Goal: Communication & Community: Answer question/provide support

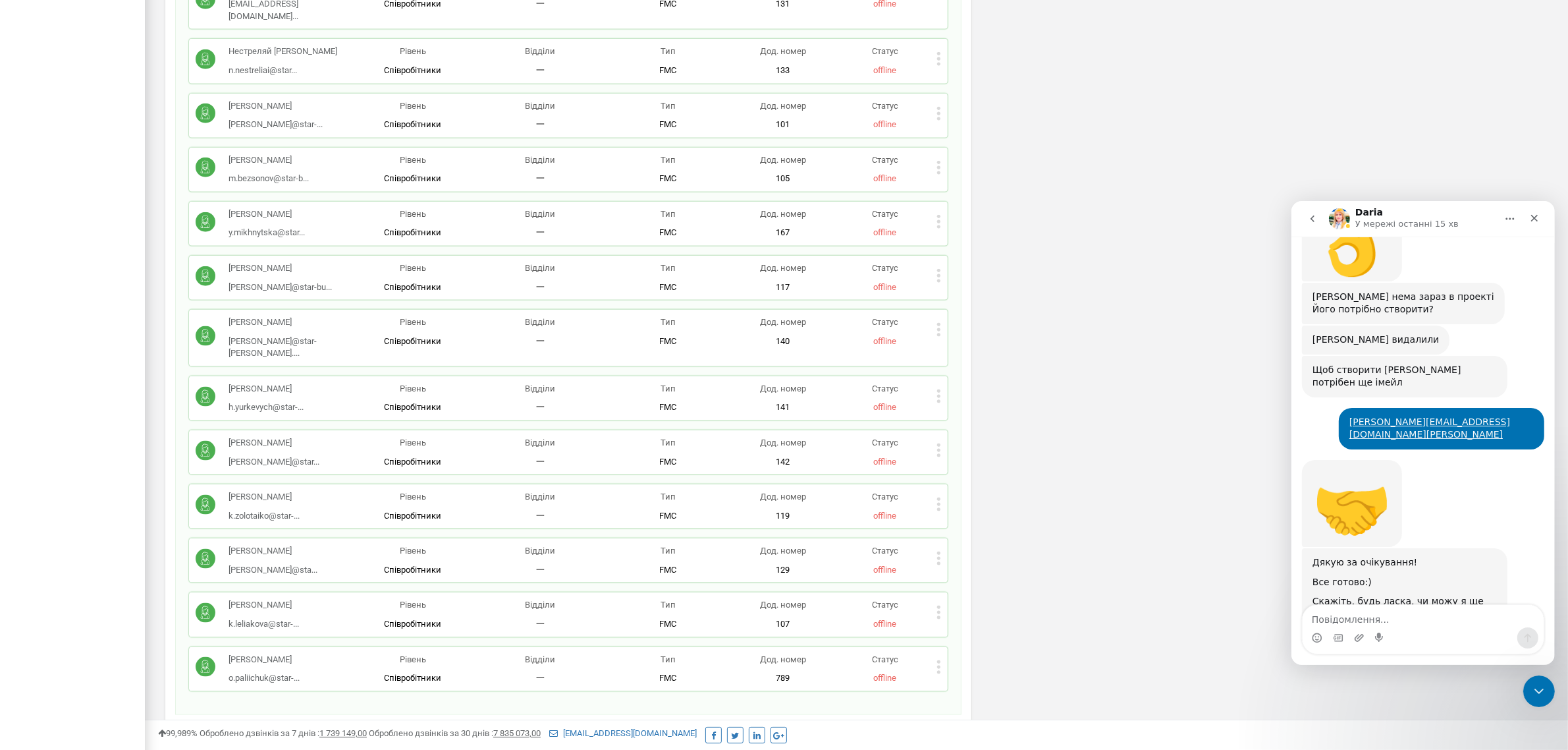
scroll to position [2059, 0]
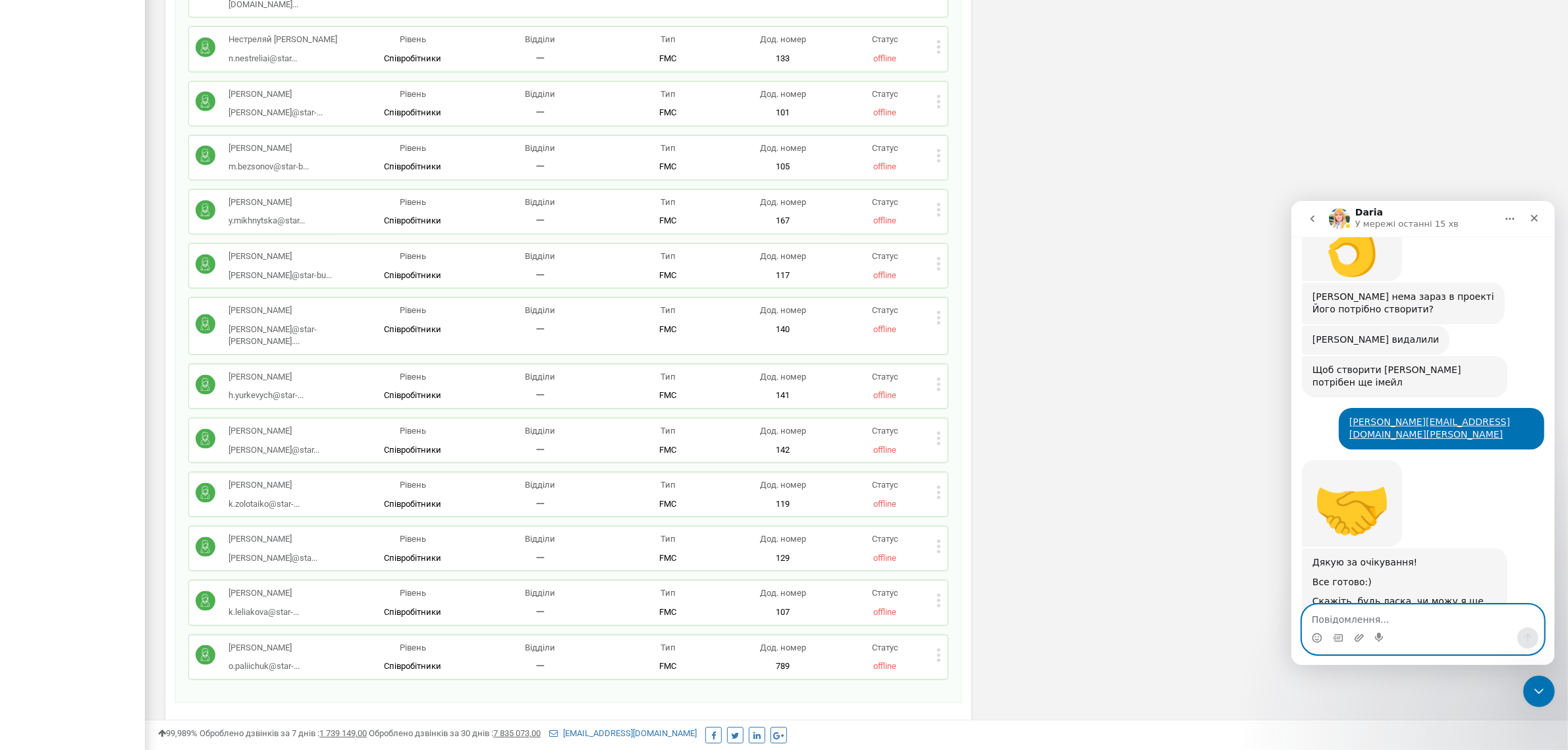
click at [1364, 613] on textarea "Повідомлення..." at bounding box center [1422, 615] width 241 height 22
type textarea "g"
type textarea "поки це все, дякую)"
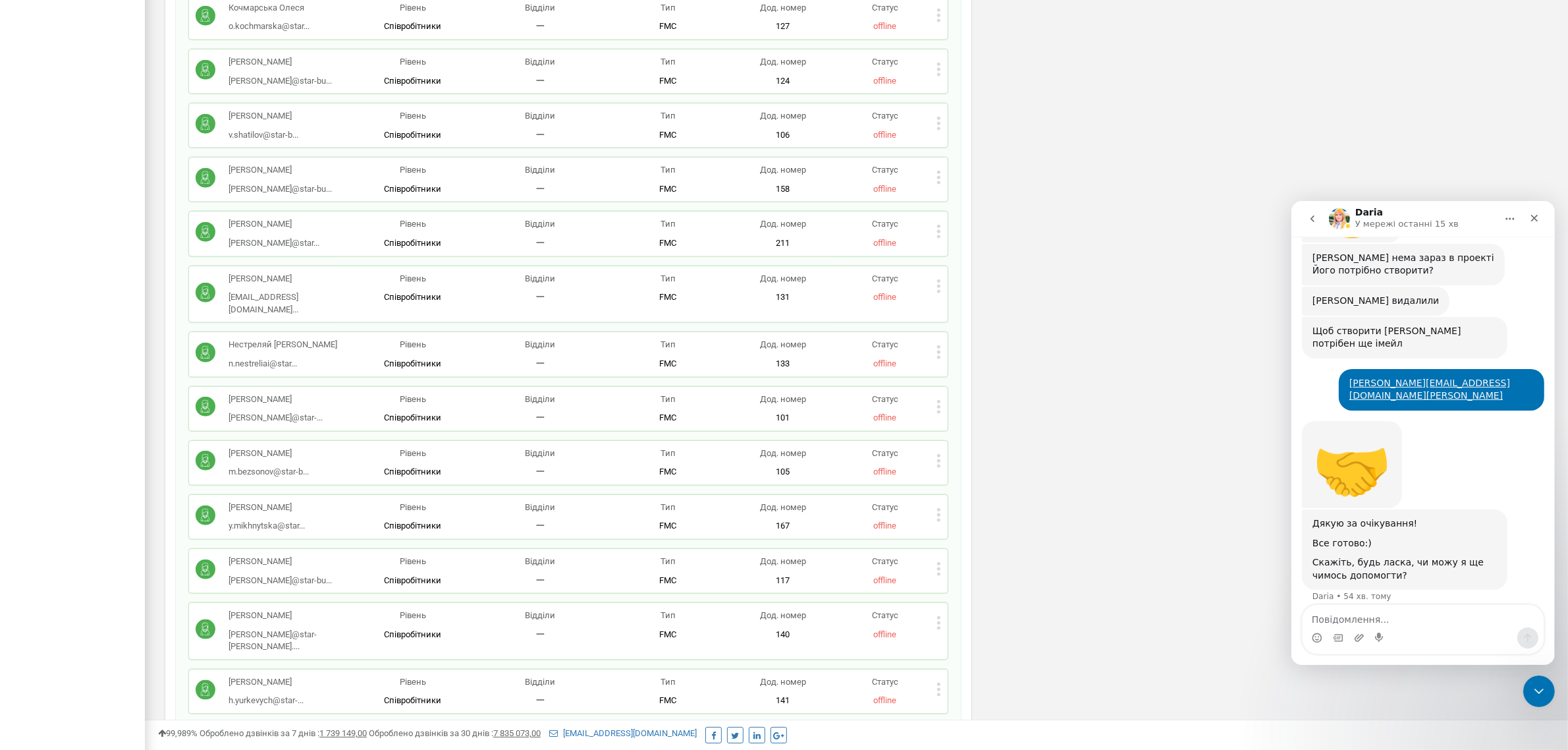
scroll to position [1730, 0]
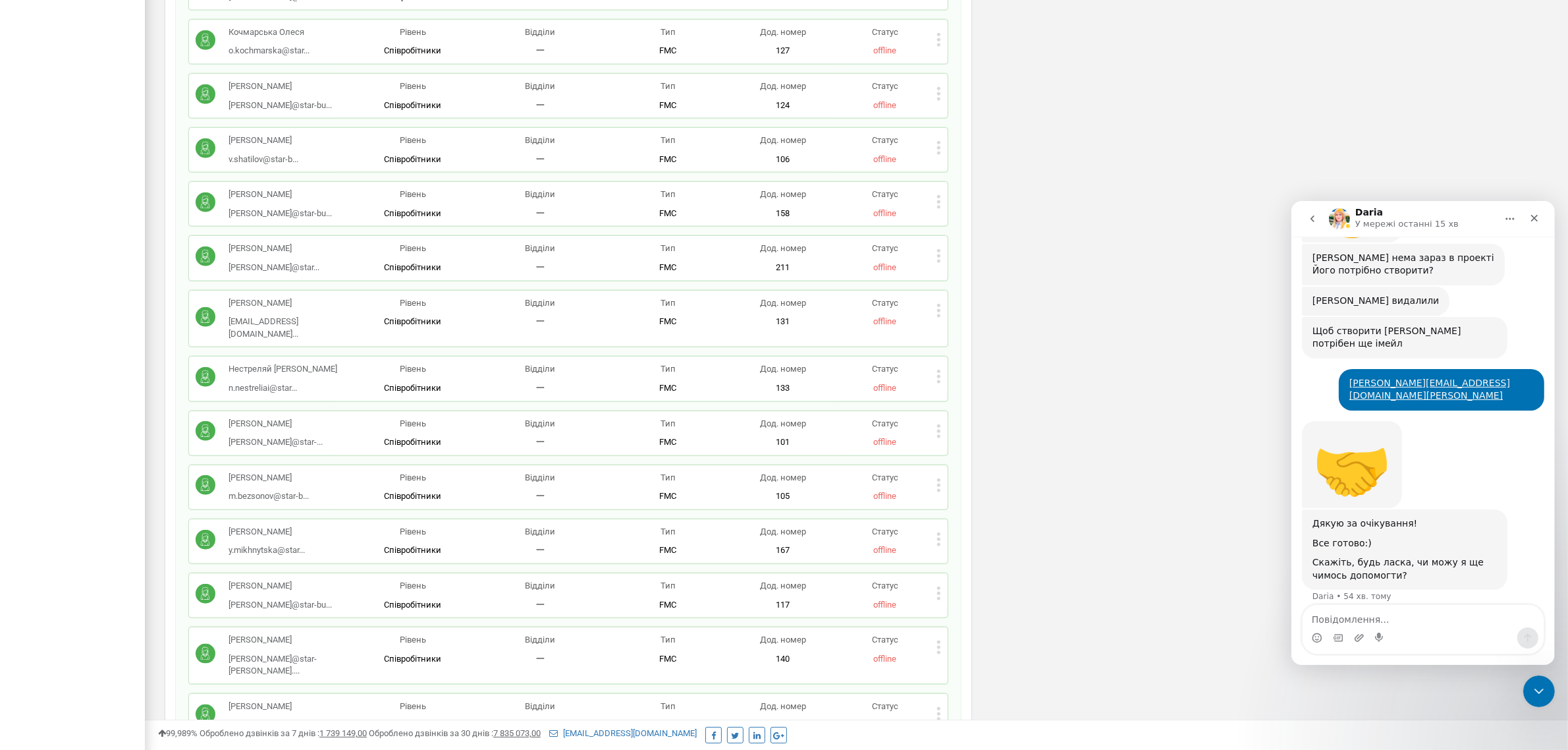
click at [940, 411] on div "[PERSON_NAME] [PERSON_NAME]@star-... [PERSON_NAME][EMAIL_ADDRESS][DOMAIN_NAME][…" at bounding box center [568, 433] width 759 height 44
click at [934, 418] on div "Статус offline" at bounding box center [884, 433] width 102 height 31
click at [937, 424] on icon at bounding box center [938, 431] width 5 height 14
click at [950, 448] on icon at bounding box center [949, 452] width 10 height 10
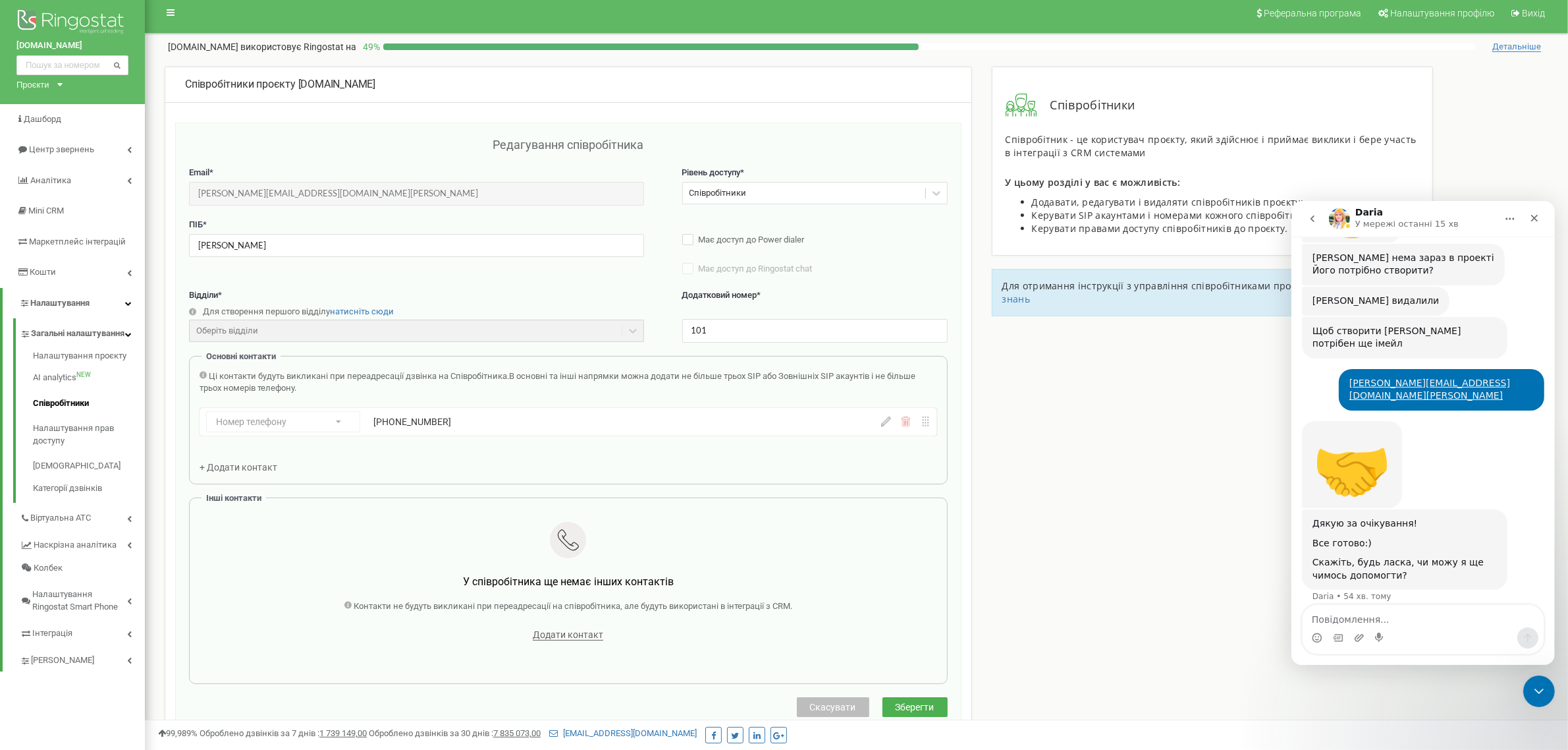
scroll to position [0, 0]
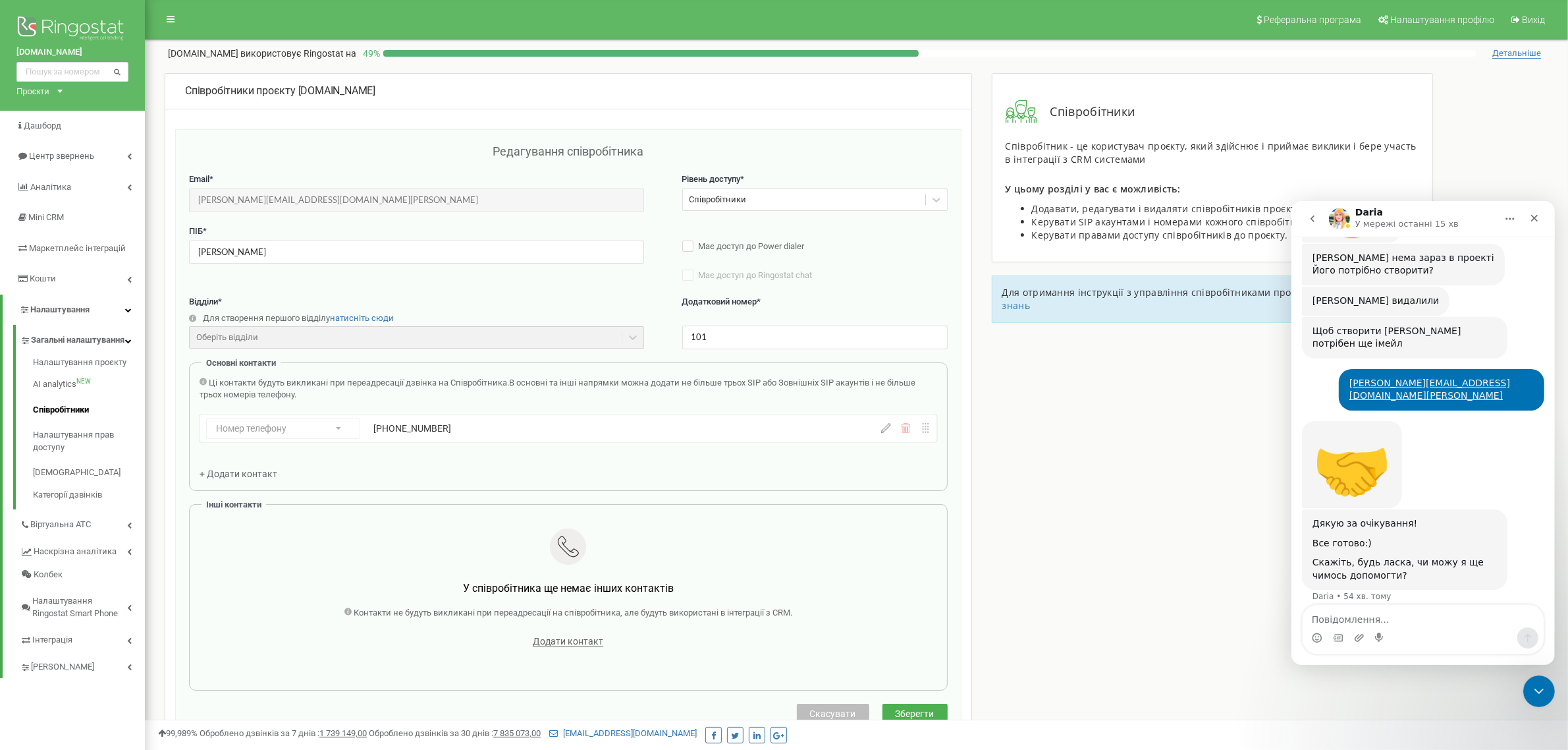
click at [886, 430] on icon at bounding box center [885, 428] width 10 height 10
drag, startPoint x: 547, startPoint y: 434, endPoint x: 415, endPoint y: 438, distance: 132.1
click at [415, 438] on input "[PHONE_NUMBER]" at bounding box center [558, 428] width 369 height 21
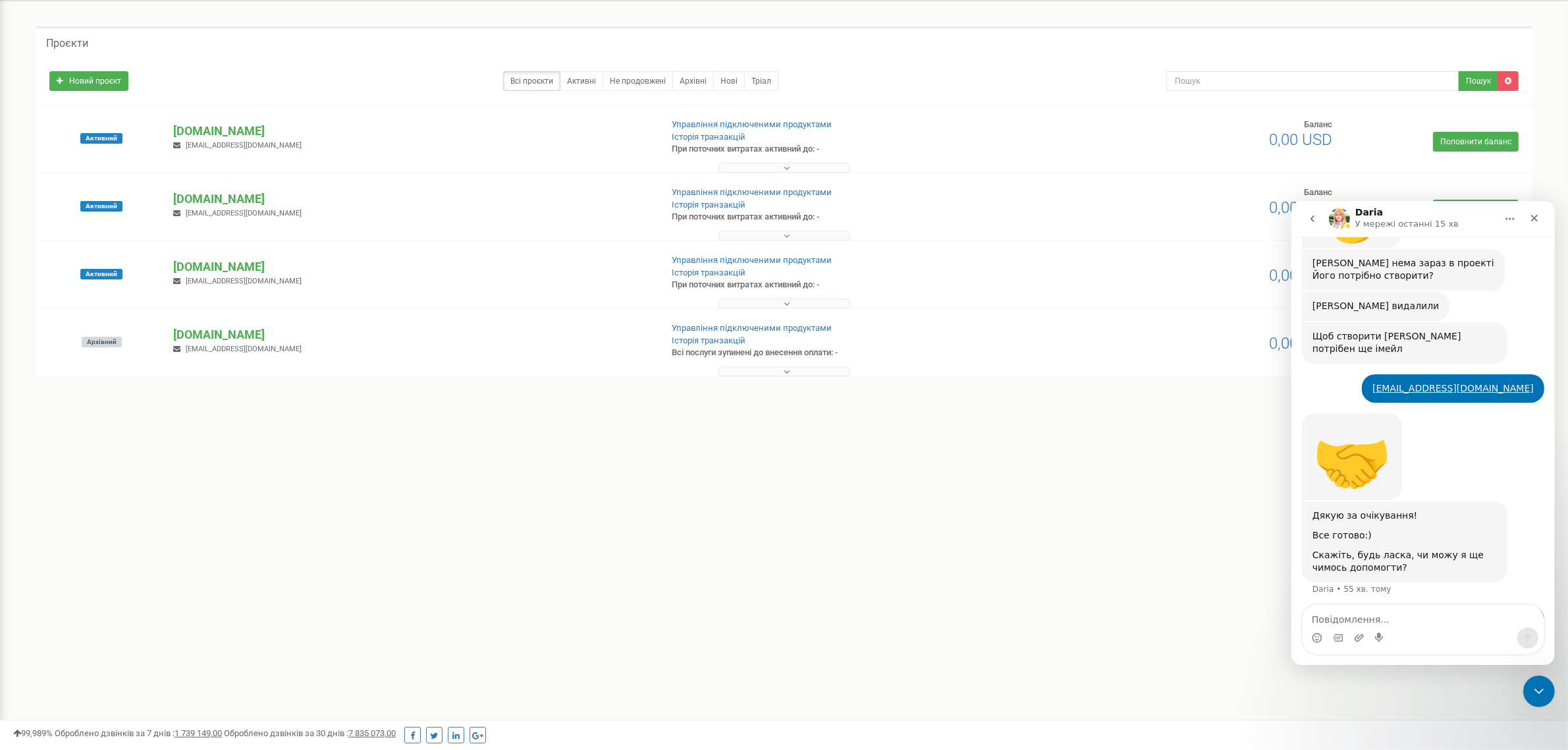
scroll to position [663, 0]
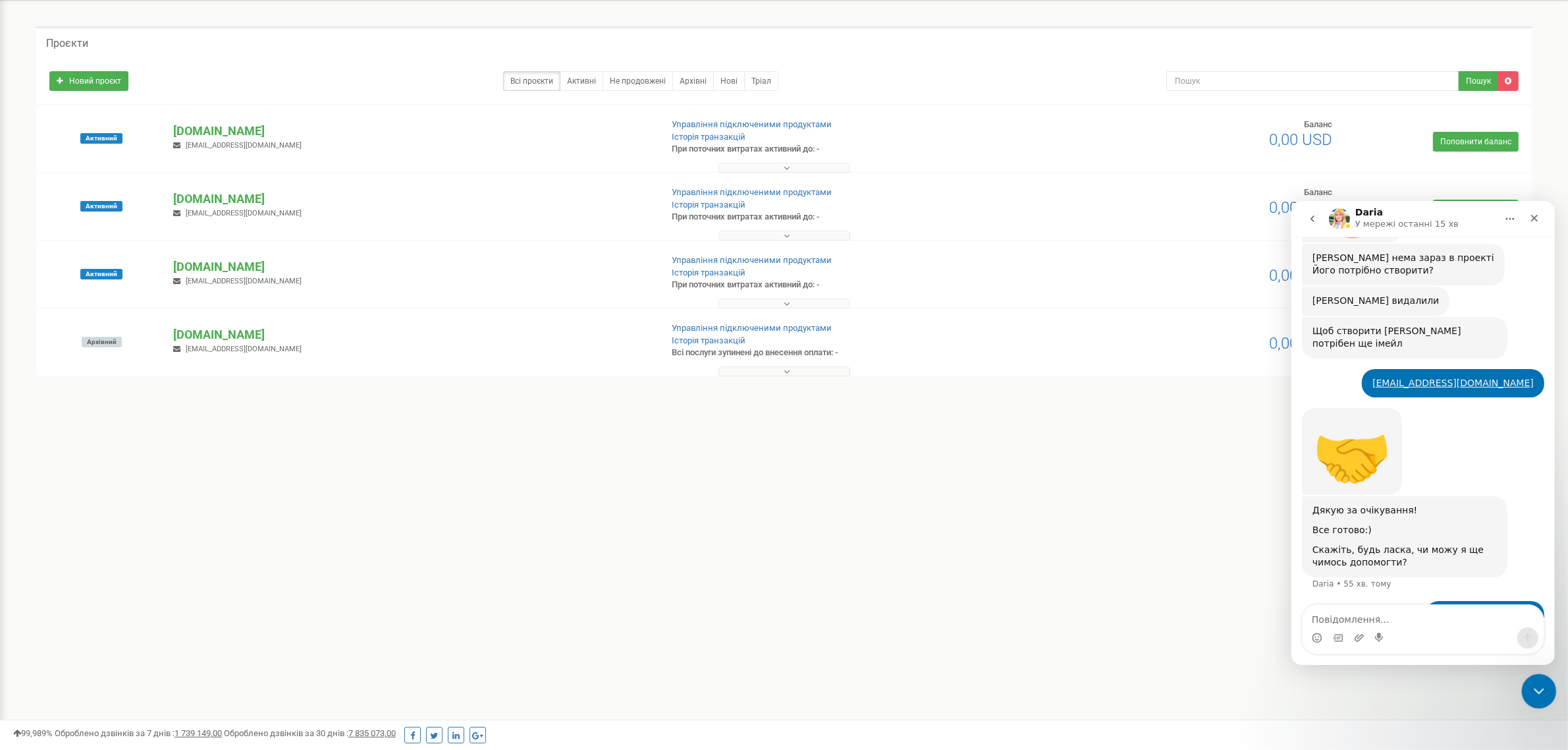
drag, startPoint x: 1531, startPoint y: 682, endPoint x: 1763, endPoint y: 780, distance: 251.8
click at [1529, 681] on icon "Закрити програму для спілкування Intercom" at bounding box center [1536, 689] width 16 height 16
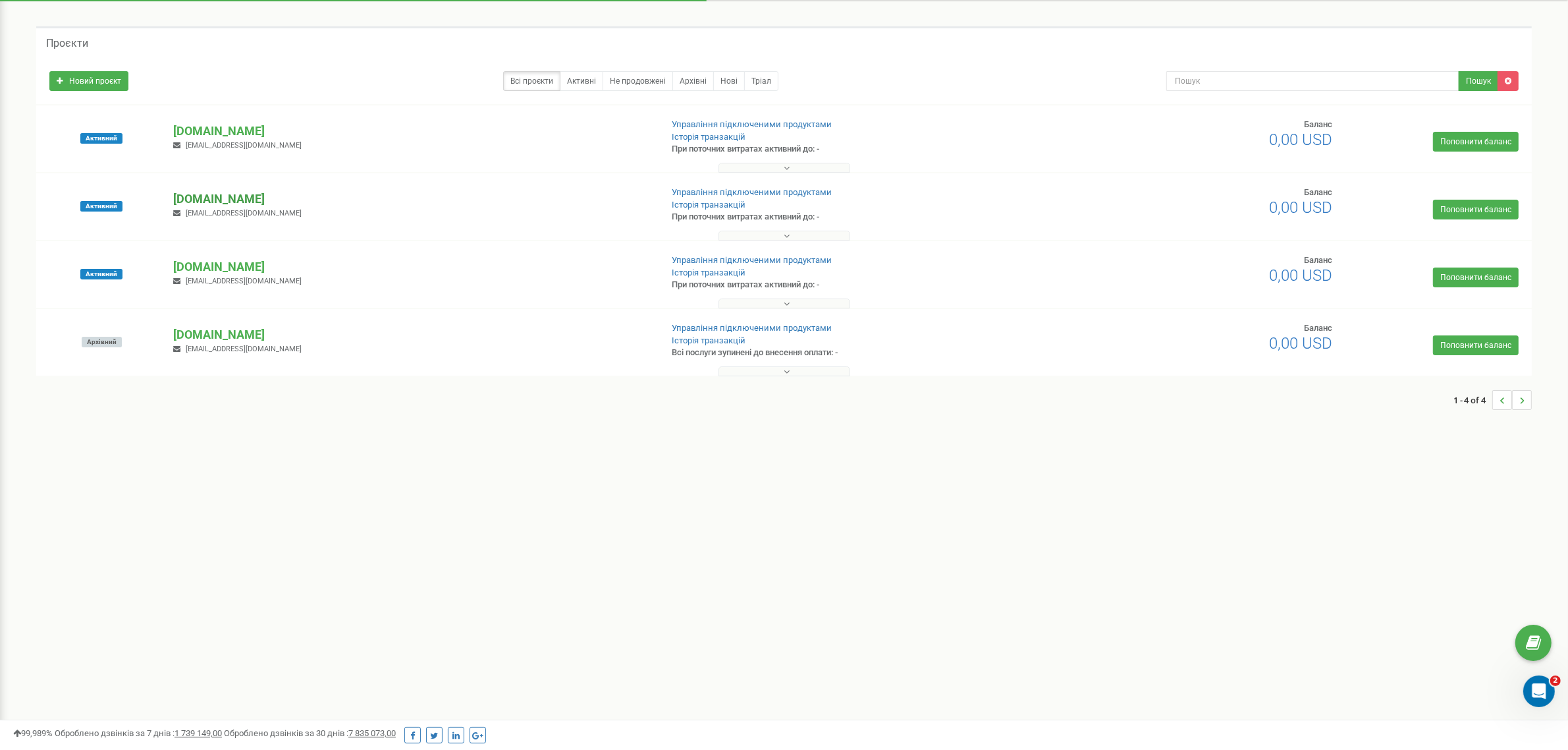
click at [231, 196] on p "[DOMAIN_NAME]" at bounding box center [411, 199] width 477 height 17
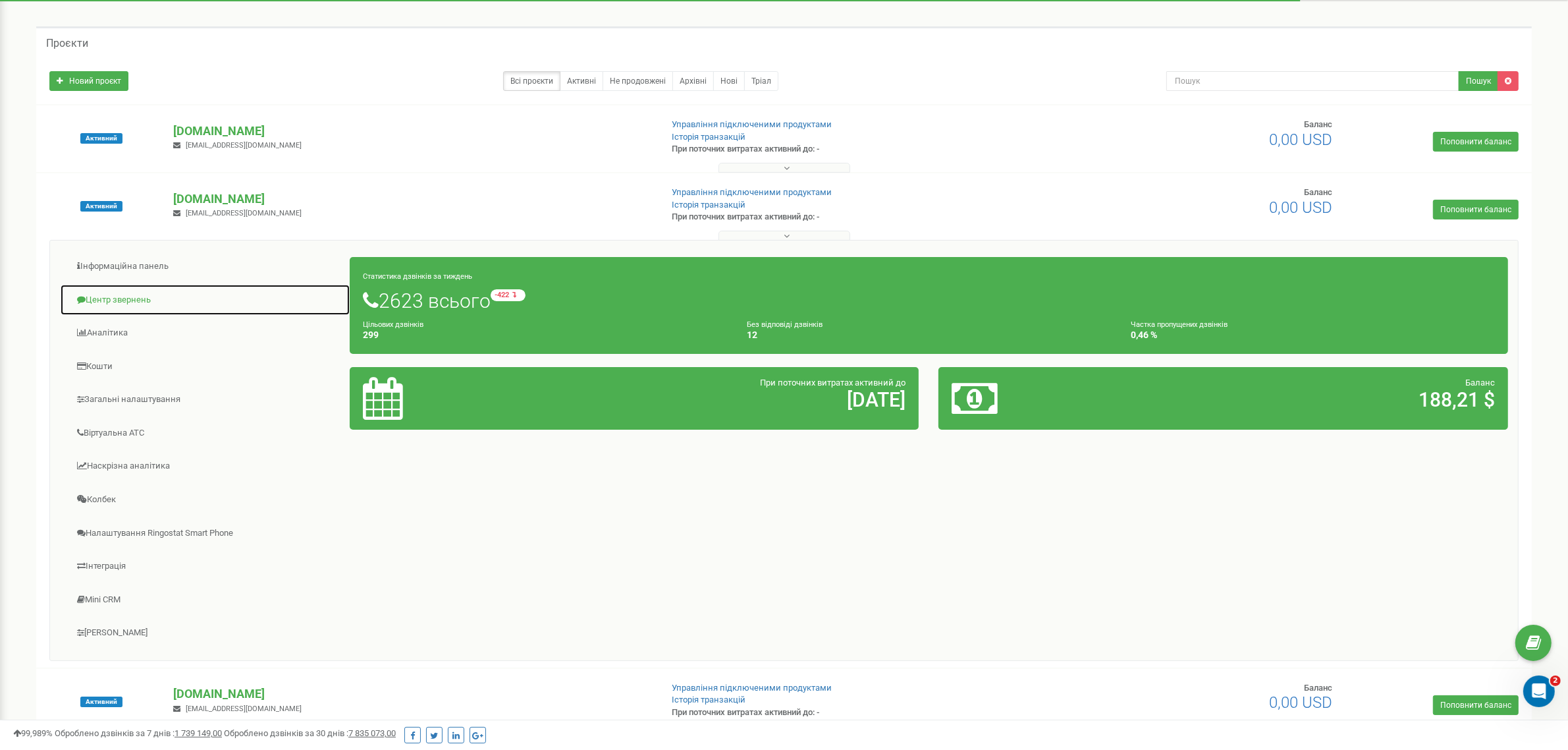
click at [126, 297] on link "Центр звернень" at bounding box center [205, 300] width 290 height 33
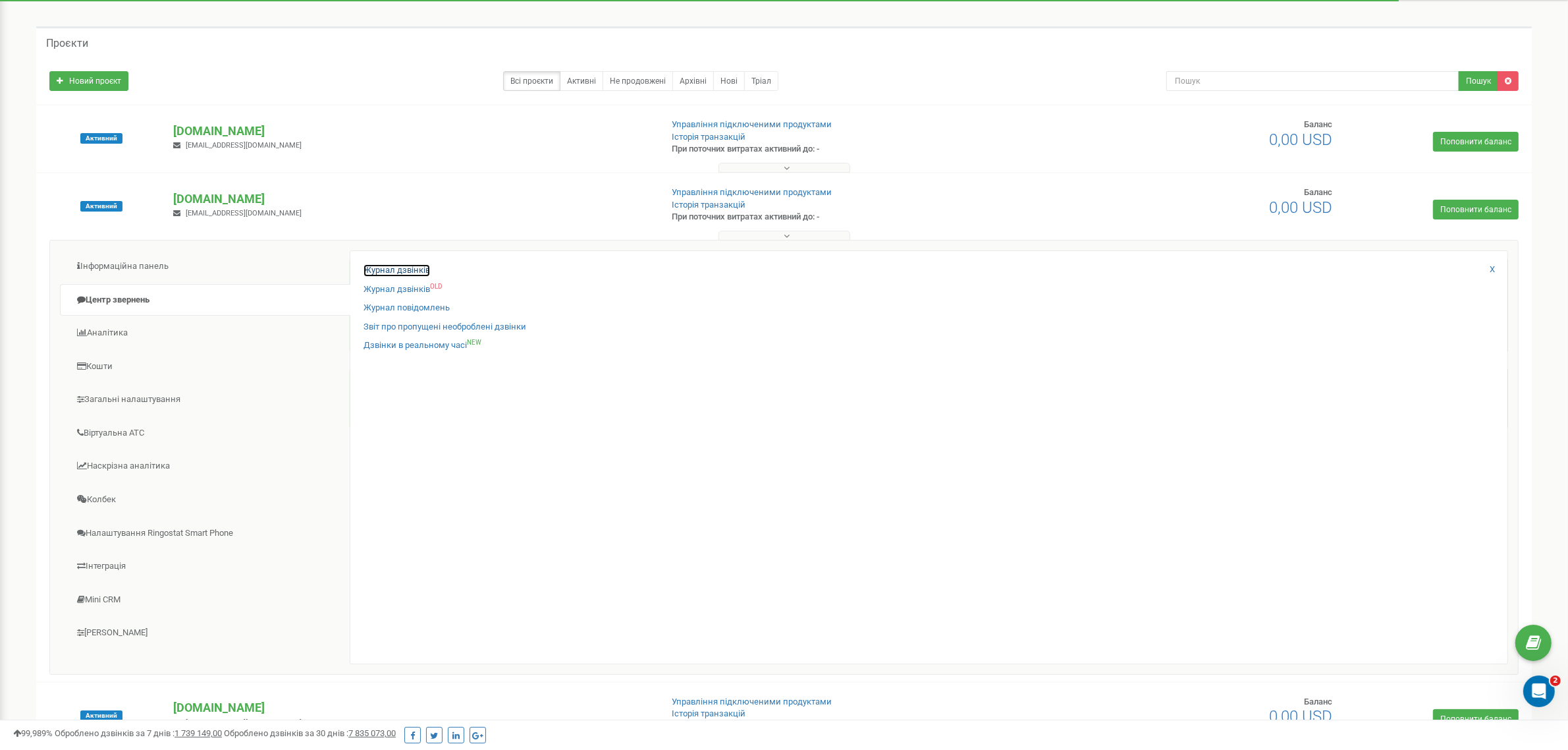
click at [415, 275] on link "Журнал дзвінків" at bounding box center [397, 270] width 67 height 12
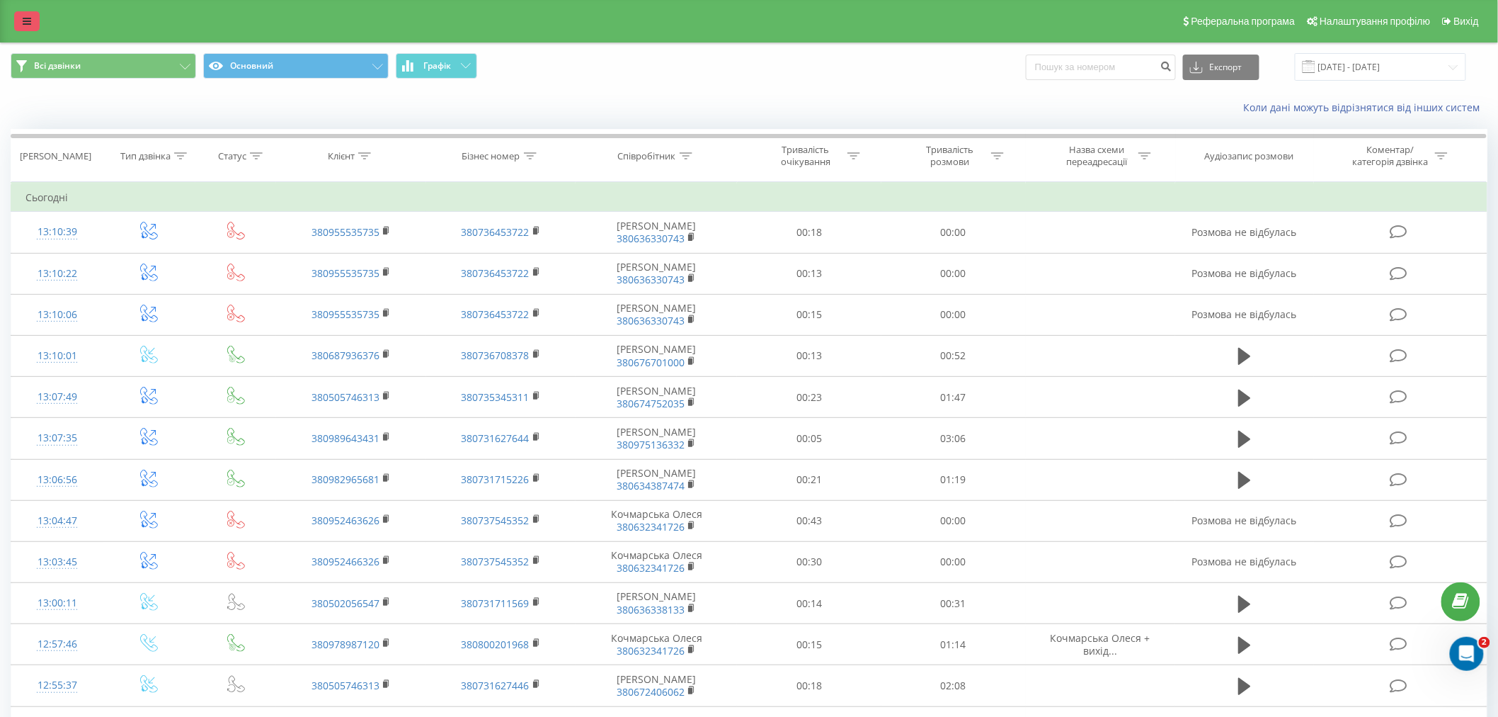
click at [27, 16] on icon at bounding box center [27, 21] width 8 height 10
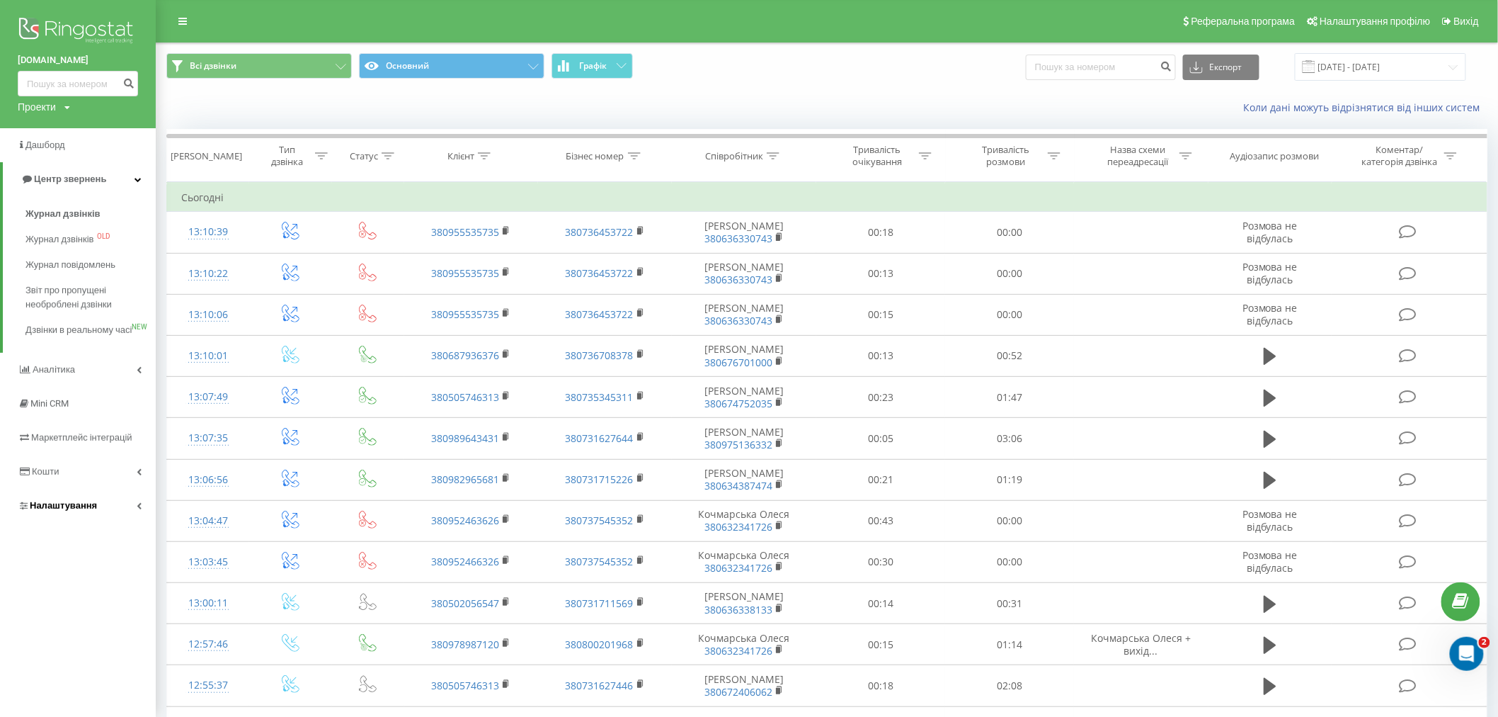
click at [100, 523] on link "Налаштування" at bounding box center [78, 506] width 156 height 34
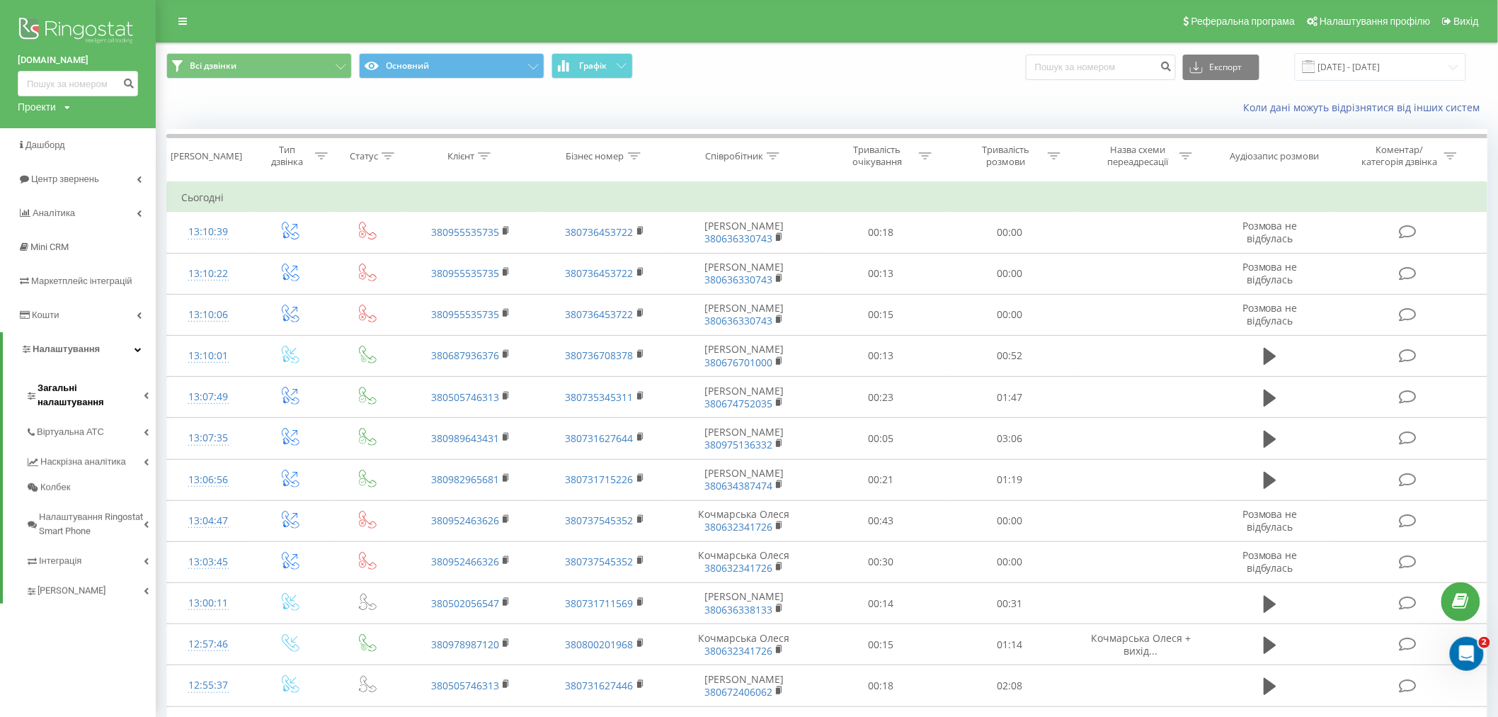
click at [113, 400] on link "Загальні налаштування" at bounding box center [90, 393] width 130 height 44
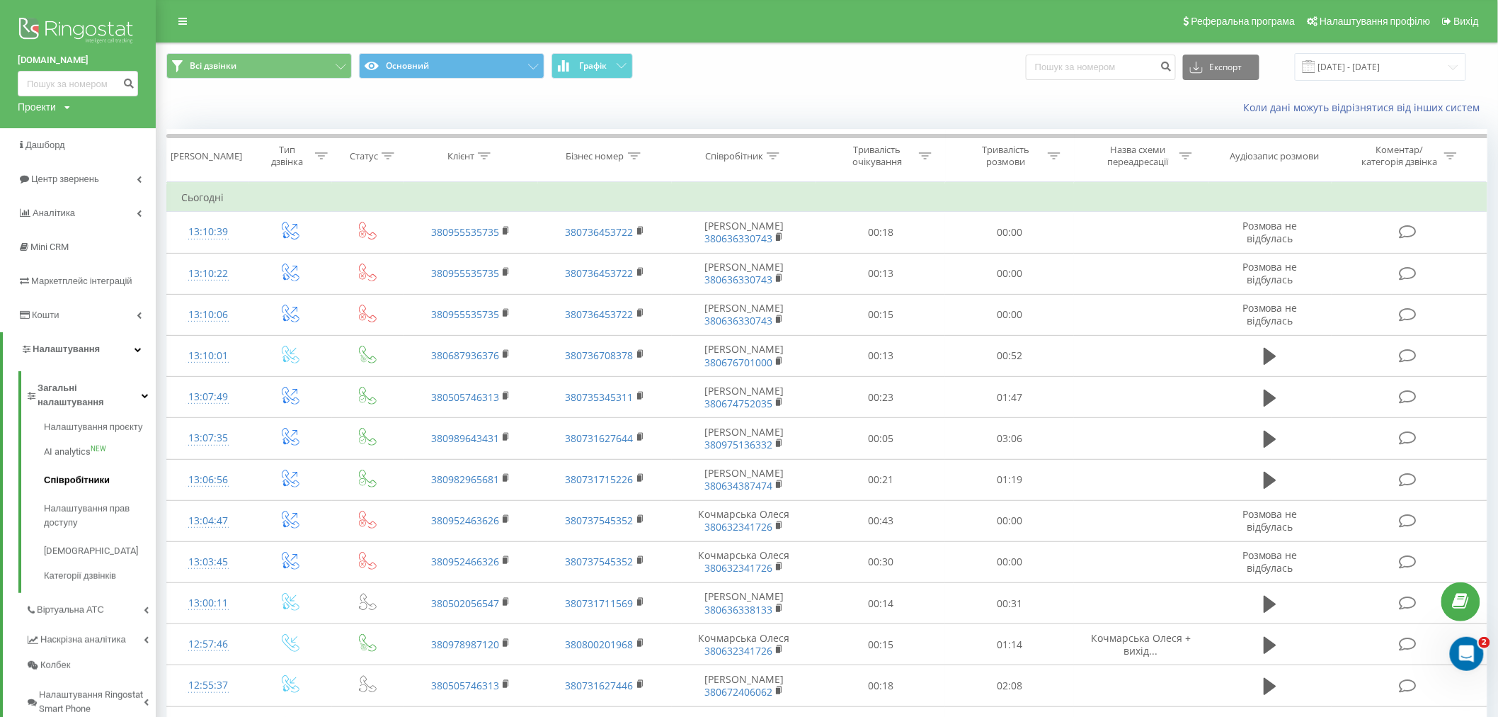
click at [101, 473] on span "Співробітники" at bounding box center [77, 480] width 66 height 14
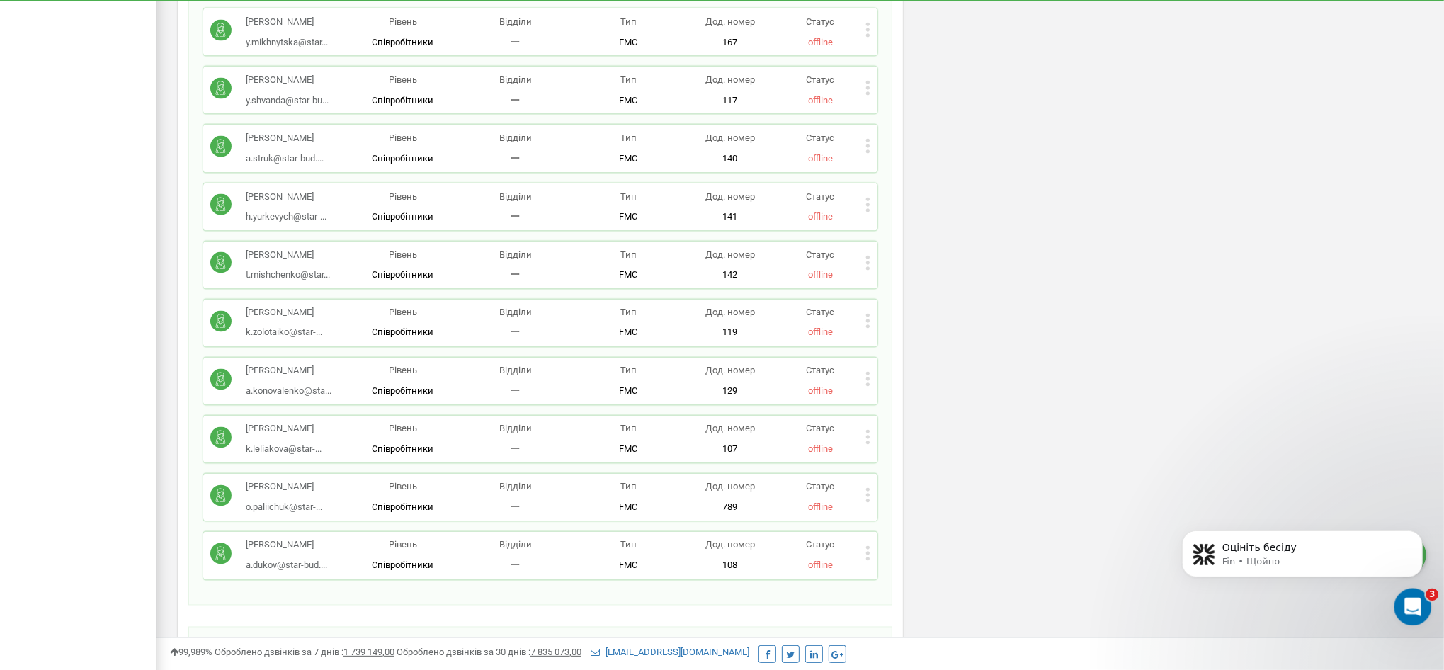
click at [1428, 607] on html at bounding box center [1411, 605] width 34 height 34
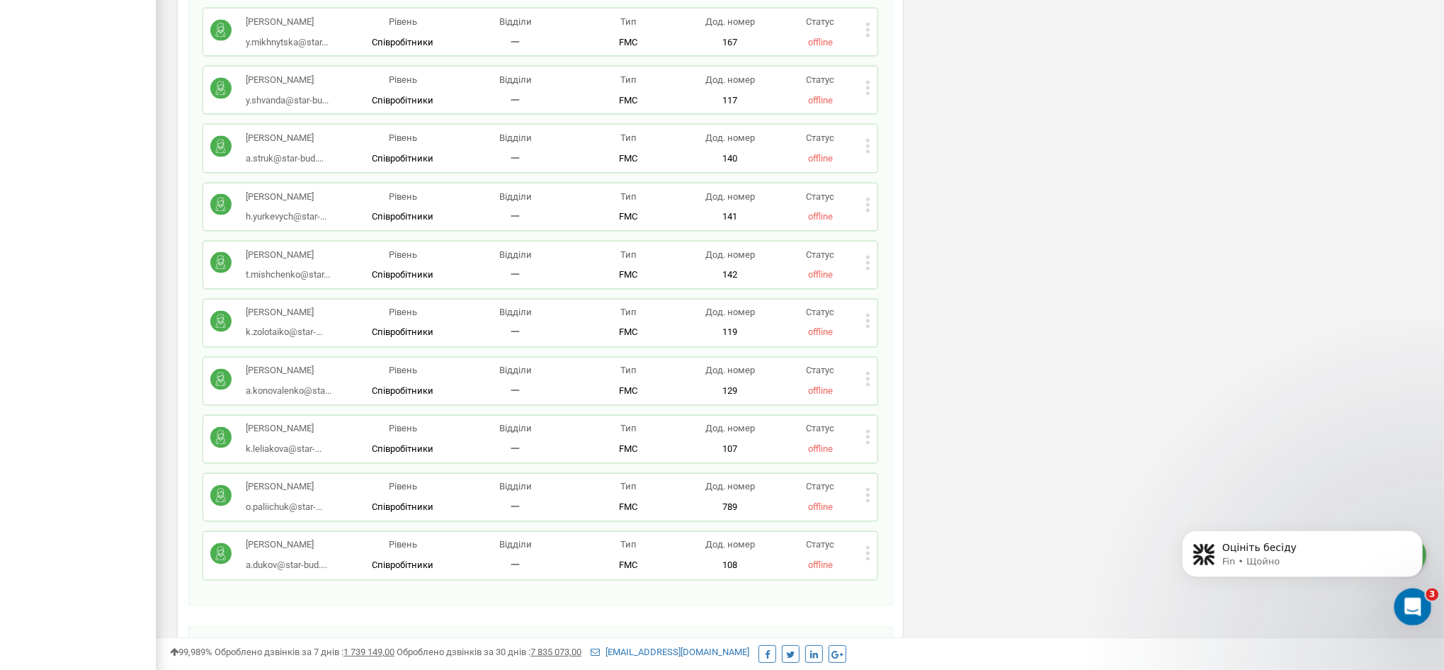
click at [1410, 610] on icon "Відкрити програму для спілкування Intercom" at bounding box center [1410, 604] width 23 height 23
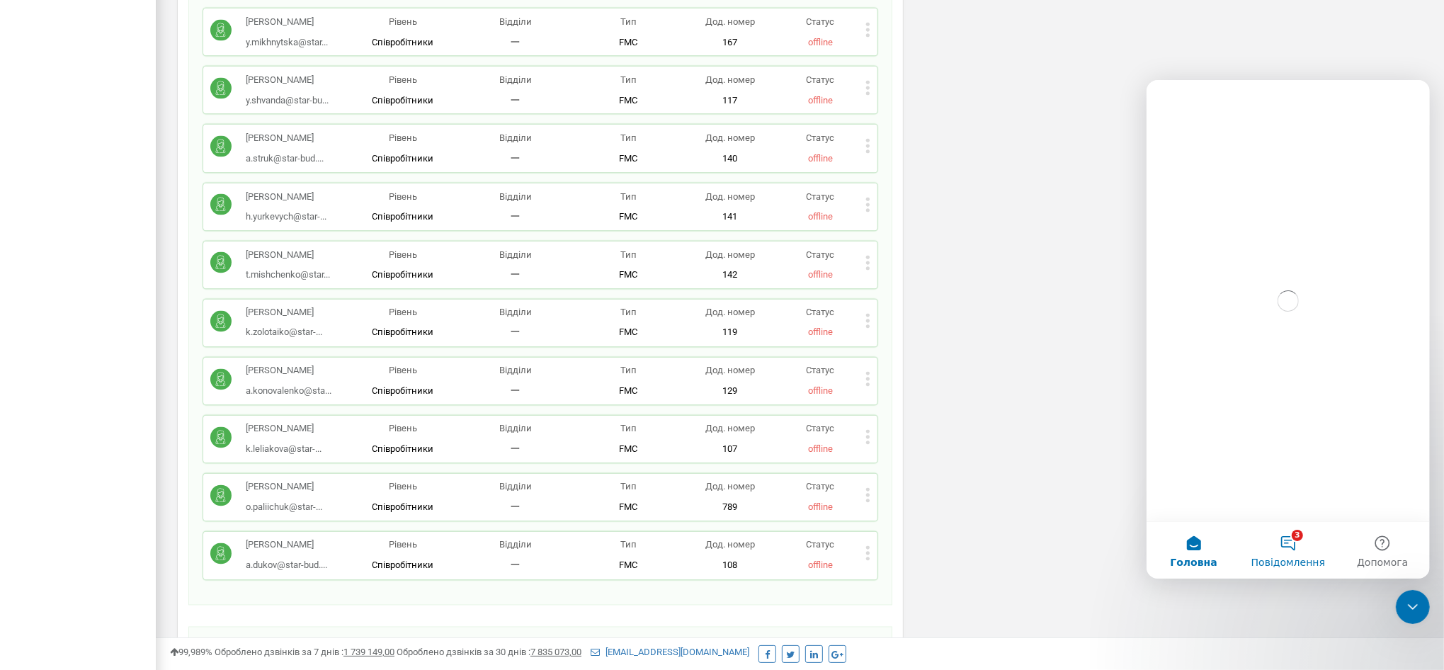
click at [1296, 530] on button "3 Повідомлення" at bounding box center [1287, 549] width 94 height 57
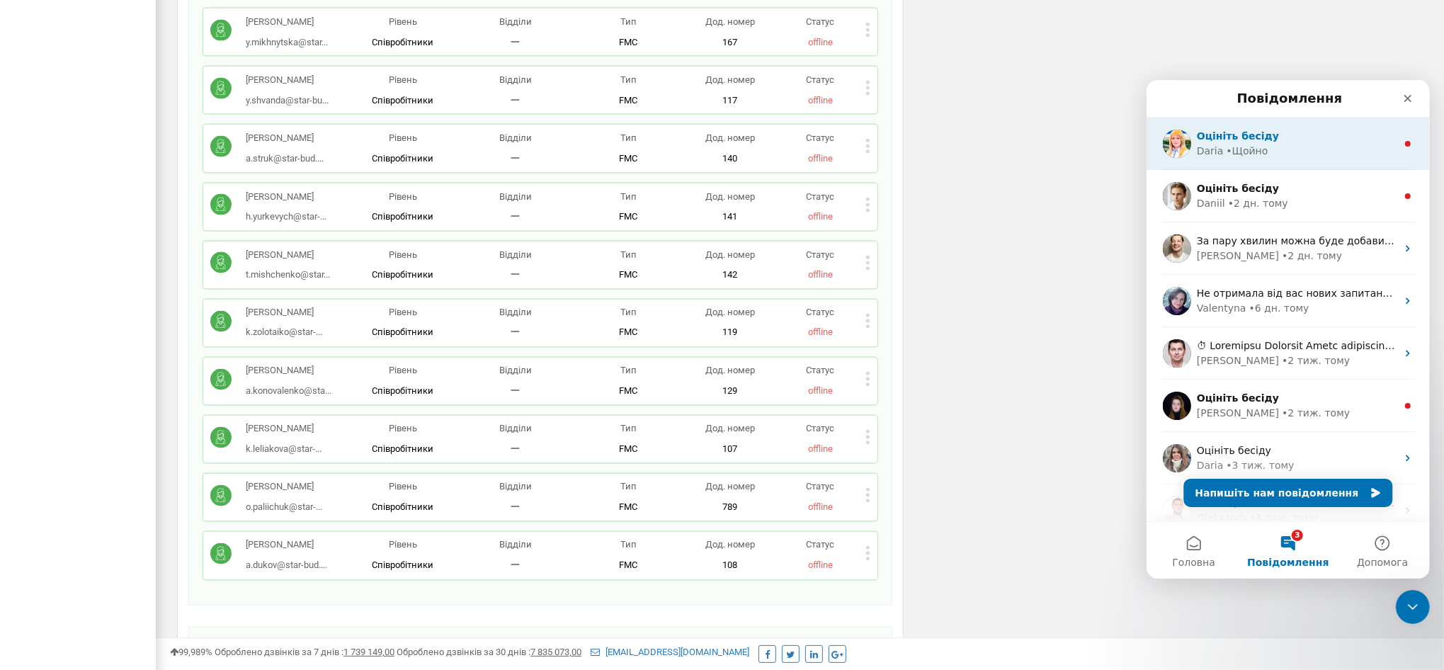
click at [1285, 142] on div "Оцініть бесіду" at bounding box center [1296, 135] width 200 height 15
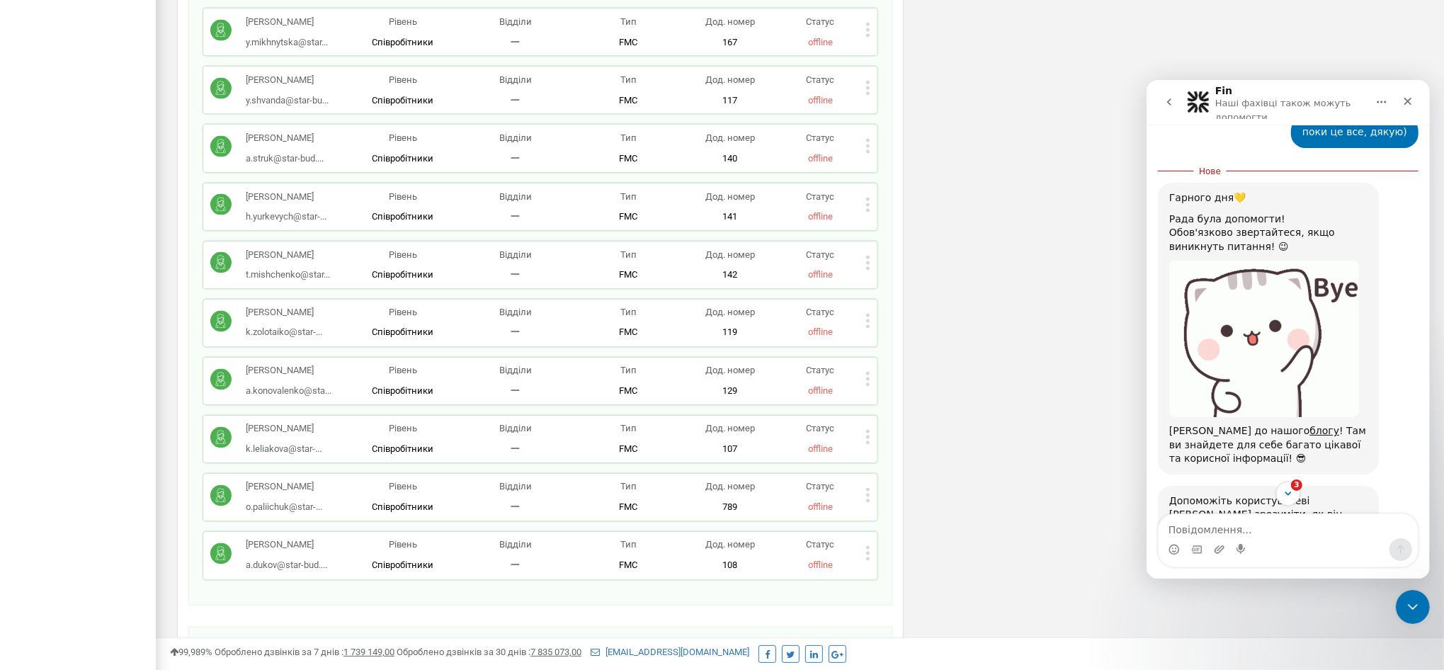
scroll to position [829, 0]
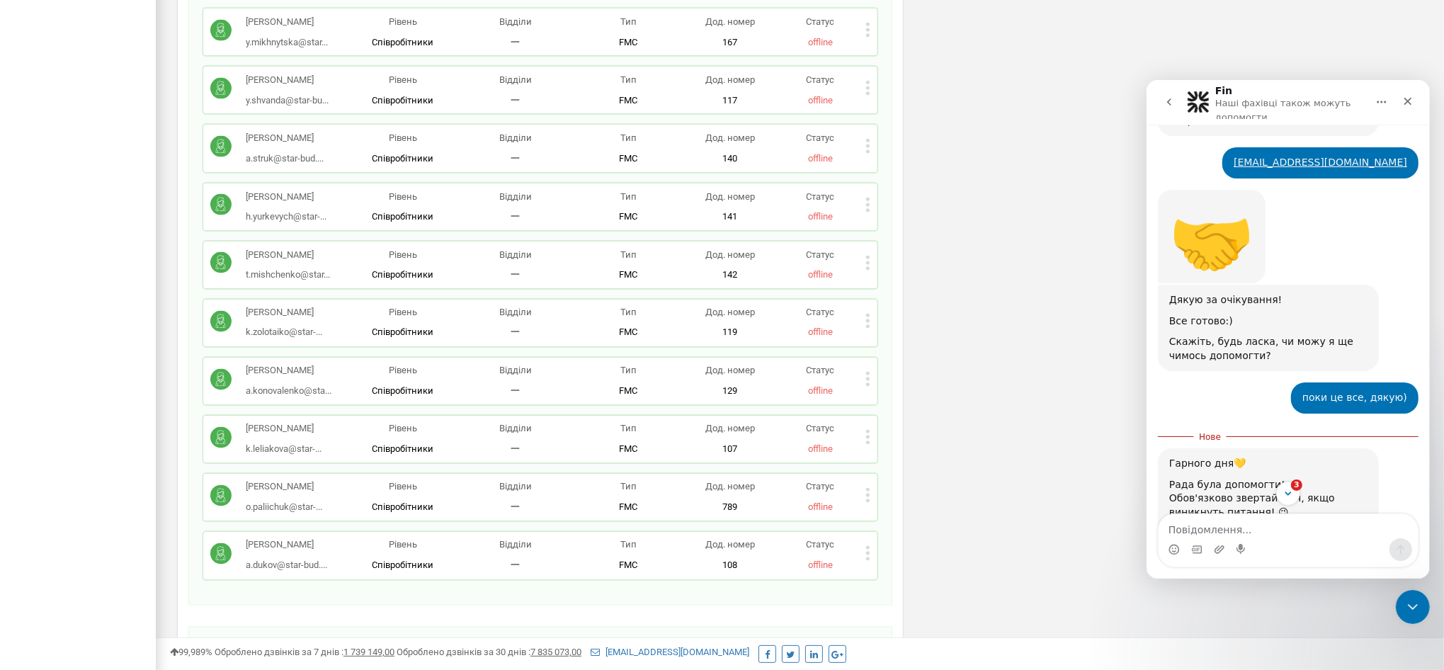
click at [1163, 105] on icon "go back" at bounding box center [1168, 101] width 11 height 11
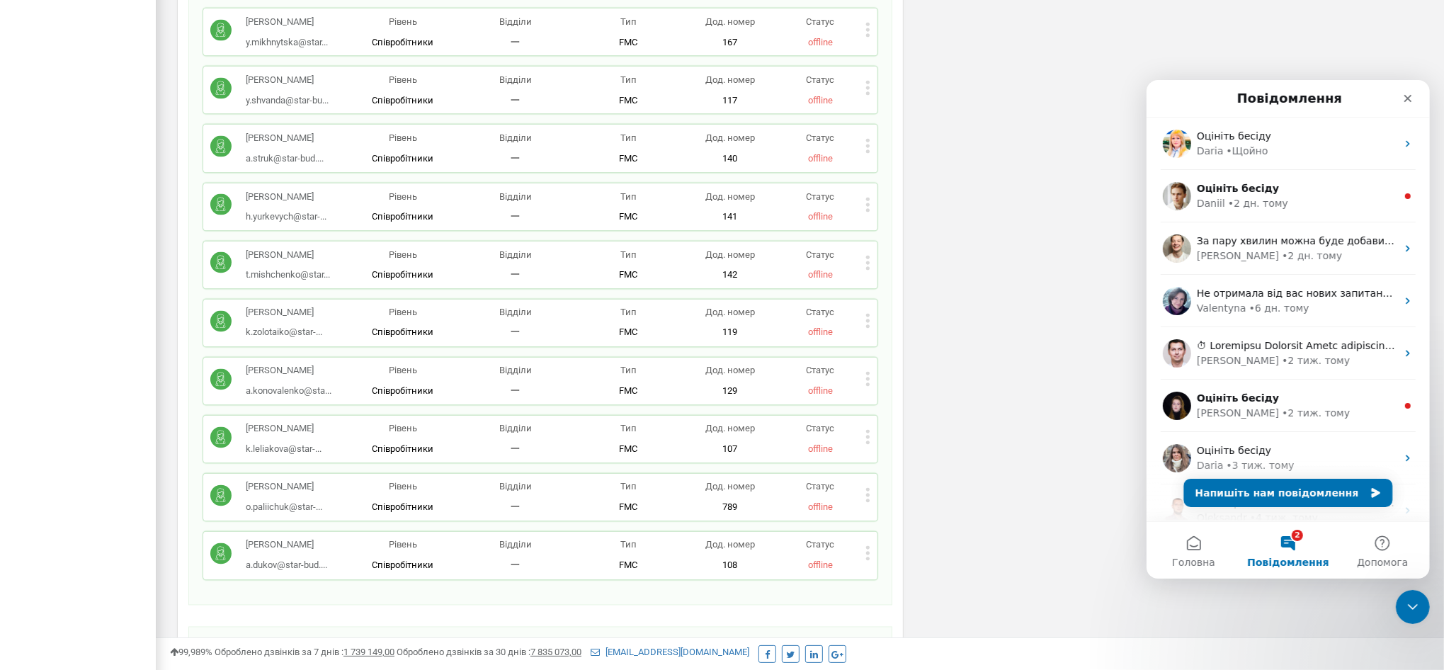
scroll to position [0, 0]
